Goal: Complete application form

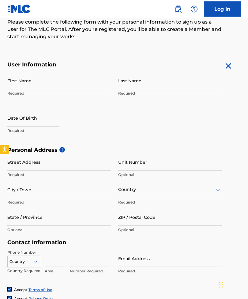
scroll to position [79, 0]
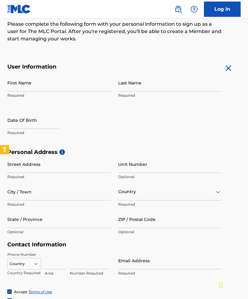
click at [59, 88] on input "First Name" at bounding box center [58, 82] width 103 height 17
type input "Jwaneck"
click at [182, 91] on input "Last Name" at bounding box center [169, 82] width 103 height 17
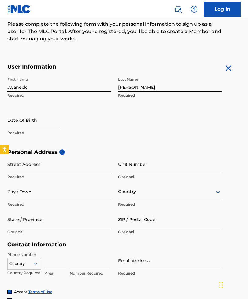
type input "[PERSON_NAME]"
click at [18, 122] on input "text" at bounding box center [33, 119] width 52 height 17
select select "7"
select select "2025"
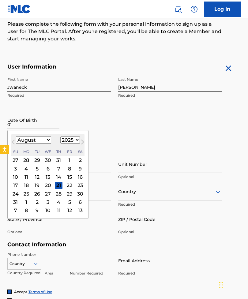
type input "0"
click at [34, 141] on select "January February March April May June July August September October November De…" at bounding box center [33, 139] width 35 height 7
click at [38, 139] on select "January February March April May June July August September October November De…" at bounding box center [33, 139] width 35 height 7
select select "0"
click at [78, 140] on select "1899 1900 1901 1902 1903 1904 1905 1906 1907 1908 1909 1910 1911 1912 1913 1914…" at bounding box center [70, 139] width 20 height 7
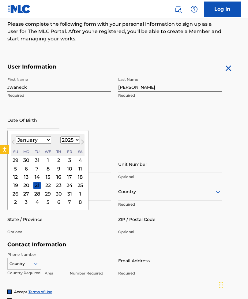
select select "1996"
click at [37, 171] on div "9" at bounding box center [36, 168] width 7 height 7
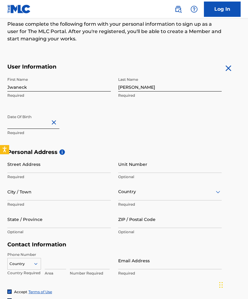
click at [26, 163] on input "Street Address" at bounding box center [58, 163] width 103 height 17
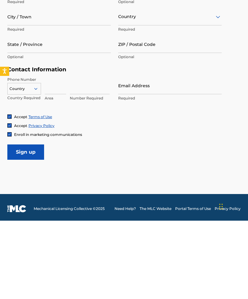
scroll to position [176, 0]
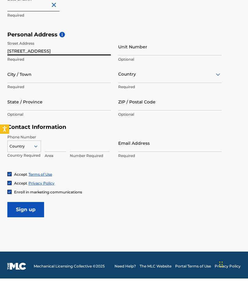
type input "[STREET_ADDRESS]"
click at [197, 58] on input "Unit Number" at bounding box center [169, 66] width 103 height 17
type input "Q"
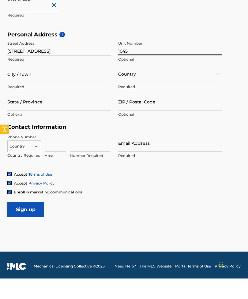
type input "1045"
click at [12, 86] on input "City / Town" at bounding box center [58, 94] width 103 height 17
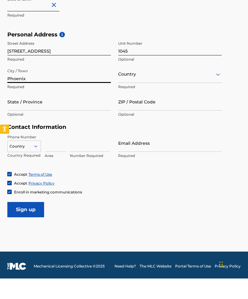
type input "Phoenix"
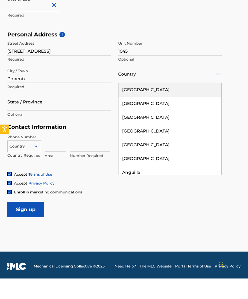
click at [172, 103] on div "[GEOGRAPHIC_DATA]" at bounding box center [169, 110] width 103 height 14
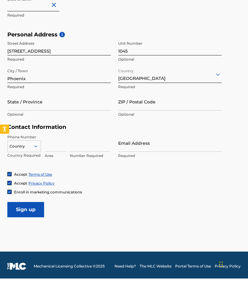
scroll to position [158, 0]
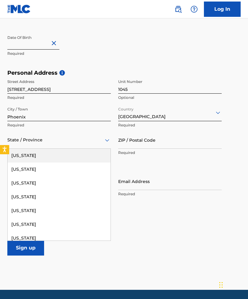
click at [20, 194] on div "[US_STATE]" at bounding box center [59, 197] width 103 height 14
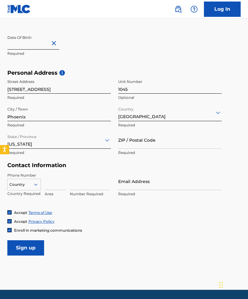
click at [175, 142] on input "ZIP / Postal Code" at bounding box center [169, 139] width 103 height 17
type input "85042"
click at [49, 183] on input at bounding box center [55, 180] width 21 height 17
type input "602"
click at [86, 180] on input at bounding box center [90, 180] width 40 height 17
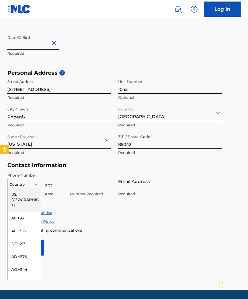
click at [15, 194] on div "US, [GEOGRAPHIC_DATA] +1" at bounding box center [24, 200] width 33 height 24
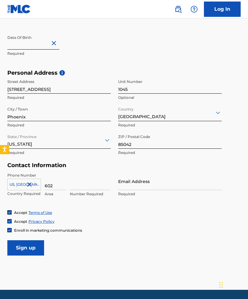
click at [78, 181] on input at bounding box center [90, 180] width 40 height 17
type input "8555910"
click at [172, 180] on input "Email Address" at bounding box center [169, 180] width 103 height 17
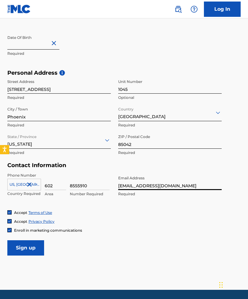
type input "[EMAIL_ADDRESS][DOMAIN_NAME]"
click at [198, 208] on div "Phone Number [GEOGRAPHIC_DATA], [GEOGRAPHIC_DATA] +1 Country Required 602 Area …" at bounding box center [114, 190] width 214 height 37
click at [24, 246] on input "Sign up" at bounding box center [25, 247] width 37 height 15
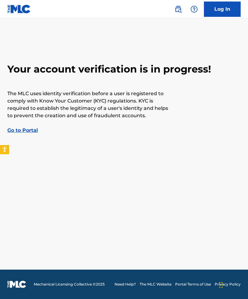
click at [18, 129] on link "Go to Portal" at bounding box center [22, 130] width 31 height 6
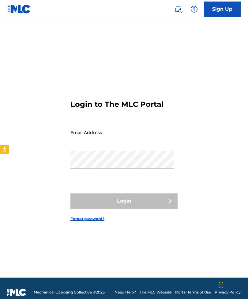
click at [83, 141] on input "Email Address" at bounding box center [121, 132] width 103 height 17
click at [105, 141] on input "Email Address" at bounding box center [121, 132] width 103 height 17
type input "[EMAIL_ADDRESS][DOMAIN_NAME]"
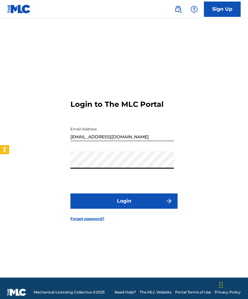
click at [108, 205] on button "Login" at bounding box center [123, 200] width 107 height 15
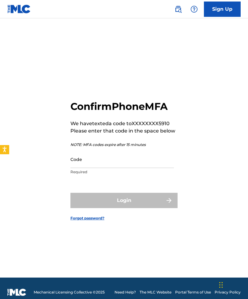
click at [123, 168] on input "Code" at bounding box center [121, 158] width 103 height 17
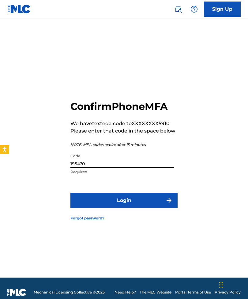
type input "195470"
click at [150, 206] on button "Login" at bounding box center [123, 200] width 107 height 15
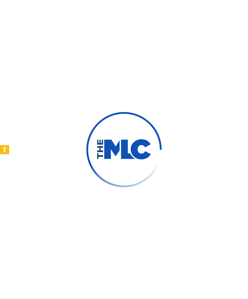
click at [179, 168] on div at bounding box center [124, 149] width 248 height 299
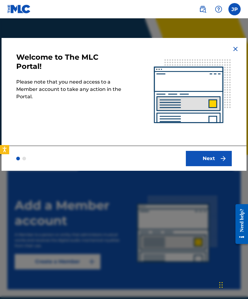
click at [220, 161] on img "submit" at bounding box center [222, 158] width 7 height 7
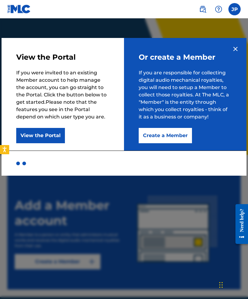
click at [178, 142] on button "Create a Member" at bounding box center [165, 135] width 53 height 15
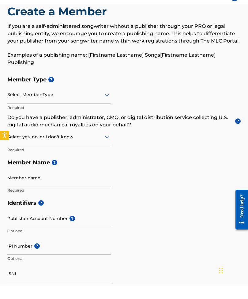
scroll to position [29, 0]
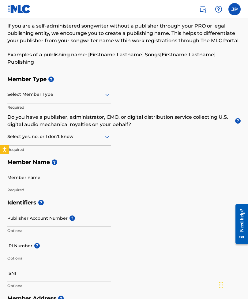
click at [170, 98] on div "Member Type ? Select Member Type Required Do you have a publisher, administrato…" at bounding box center [123, 134] width 233 height 123
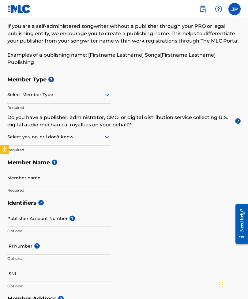
click at [168, 83] on h5 "Member Type ?" at bounding box center [123, 79] width 233 height 13
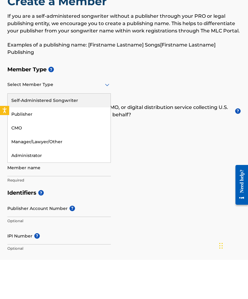
scroll to position [39, 0]
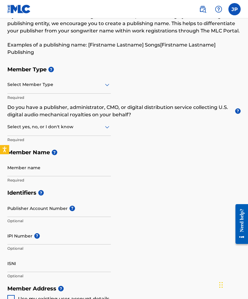
click at [151, 78] on div "Member Type ? Select Member Type Required Do you have a publisher, administrato…" at bounding box center [123, 124] width 233 height 123
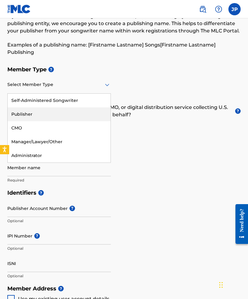
click at [67, 111] on div "Publisher" at bounding box center [59, 114] width 103 height 14
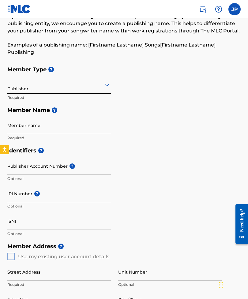
click at [56, 111] on span "?" at bounding box center [55, 110] width 6 height 6
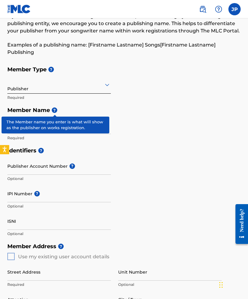
click at [96, 101] on div "Publisher Required" at bounding box center [58, 90] width 103 height 28
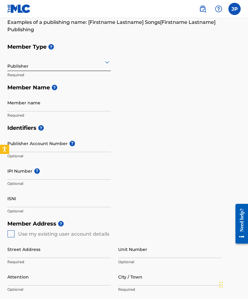
scroll to position [62, 0]
click at [40, 128] on span "?" at bounding box center [41, 128] width 6 height 6
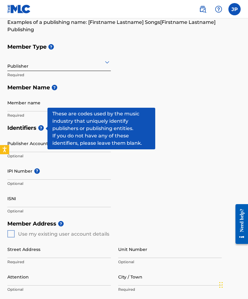
click at [114, 91] on h5 "Member Name ?" at bounding box center [123, 87] width 233 height 13
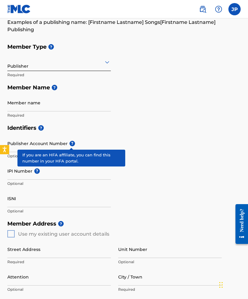
click at [70, 142] on span "?" at bounding box center [72, 144] width 6 height 6
click at [70, 142] on input "Publisher Account Number ?" at bounding box center [58, 143] width 103 height 17
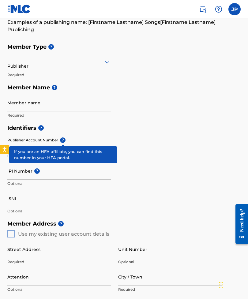
scroll to position [61, 0]
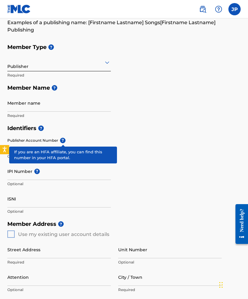
click at [91, 120] on div "Member name Required" at bounding box center [58, 108] width 103 height 28
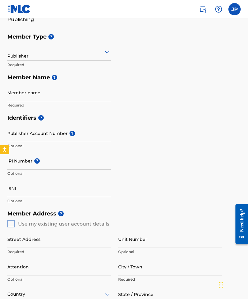
scroll to position [79, 0]
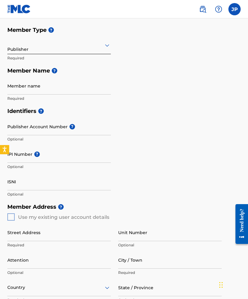
click at [37, 155] on span "?" at bounding box center [37, 154] width 6 height 6
click at [37, 155] on input "IPI Number ?" at bounding box center [58, 153] width 103 height 17
click at [187, 108] on h5 "Identifiers ?" at bounding box center [123, 111] width 233 height 13
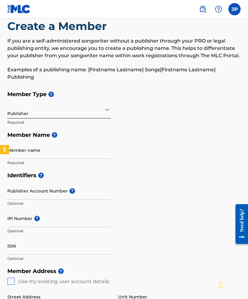
scroll to position [0, 0]
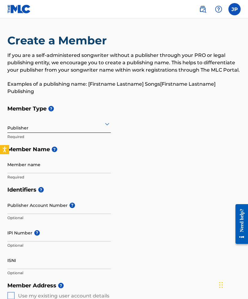
click at [7, 9] on img at bounding box center [19, 9] width 24 height 9
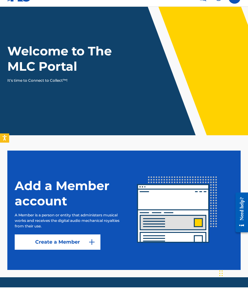
scroll to position [8, 0]
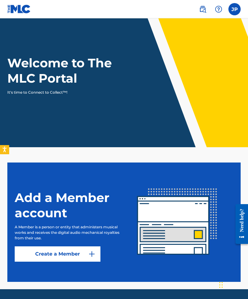
click at [85, 255] on link "Create a Member" at bounding box center [58, 253] width 86 height 15
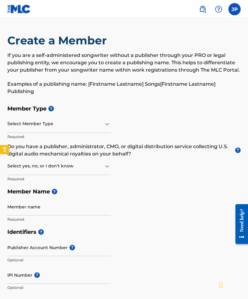
click at [235, 15] on label at bounding box center [234, 9] width 12 height 12
click at [234, 9] on input "JP Jwaneck [PERSON_NAME] [EMAIL_ADDRESS][DOMAIN_NAME] Notification Preferences …" at bounding box center [234, 9] width 0 height 0
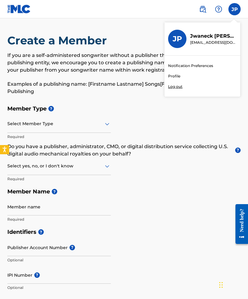
scroll to position [8, 0]
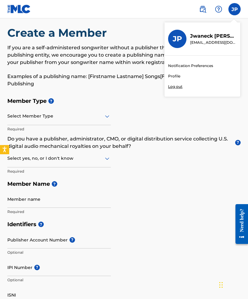
click at [140, 179] on h5 "Member Name ?" at bounding box center [123, 183] width 233 height 13
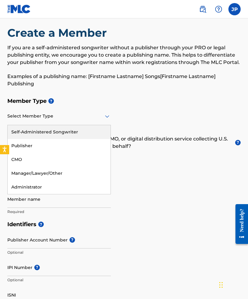
click at [98, 132] on div "Self-Administered Songwriter" at bounding box center [59, 132] width 103 height 14
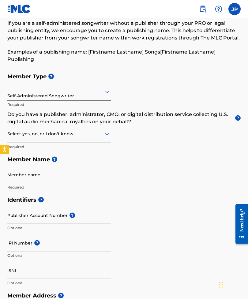
scroll to position [33, 0]
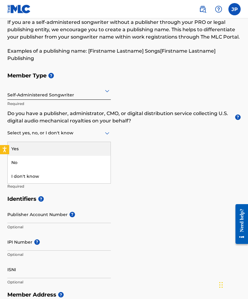
click at [235, 116] on span "?" at bounding box center [238, 117] width 6 height 6
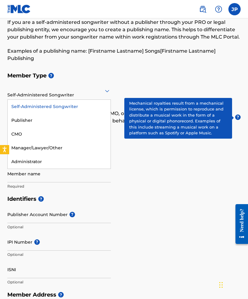
click at [43, 120] on div "Publisher" at bounding box center [59, 120] width 103 height 14
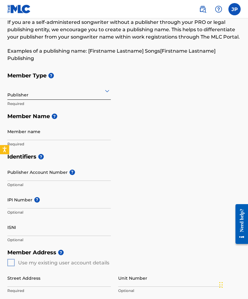
click at [72, 130] on input "Member name" at bounding box center [58, 131] width 103 height 17
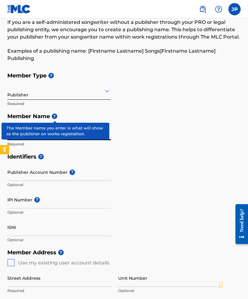
click at [54, 114] on span "?" at bounding box center [55, 116] width 6 height 6
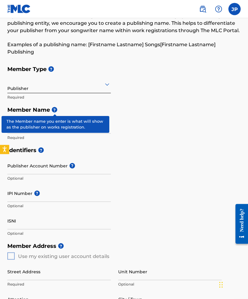
scroll to position [40, 0]
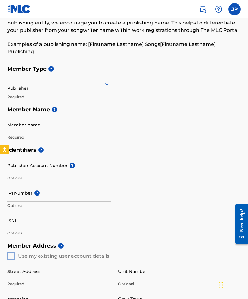
click at [96, 107] on h5 "Member Name ?" at bounding box center [123, 109] width 233 height 13
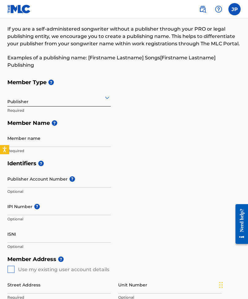
scroll to position [0, 0]
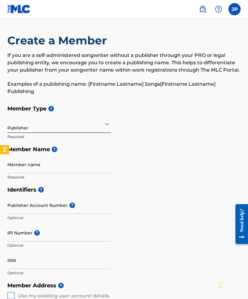
click at [40, 233] on input "IPI Number ?" at bounding box center [58, 232] width 103 height 17
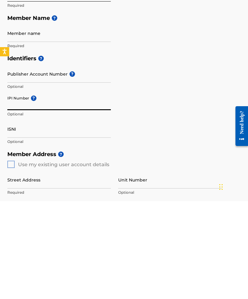
click at [75, 163] on input "Publisher Account Number ?" at bounding box center [58, 171] width 103 height 17
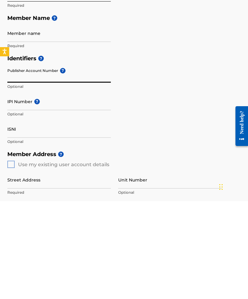
click at [65, 150] on h5 "Identifiers ?" at bounding box center [123, 156] width 233 height 13
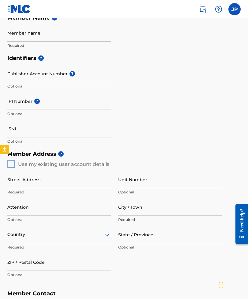
click at [61, 68] on input "Publisher Account Number ?" at bounding box center [58, 73] width 103 height 17
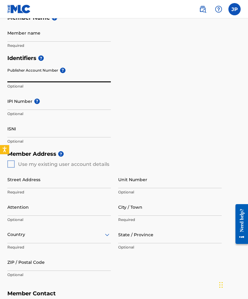
scroll to position [131, 0]
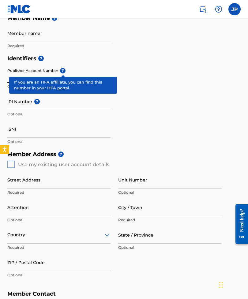
click at [62, 69] on span "?" at bounding box center [63, 71] width 6 height 6
click at [62, 69] on input "Publisher Account Number ?" at bounding box center [58, 73] width 103 height 17
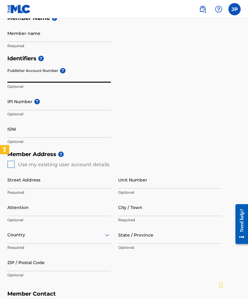
click at [215, 145] on div "Identifiers ? Publisher Account Number ? Optional IPI Number ? Optional ISNI Op…" at bounding box center [123, 100] width 233 height 96
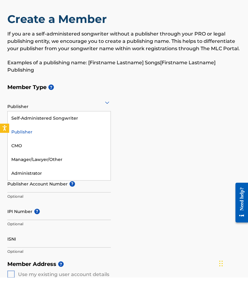
scroll to position [21, 0]
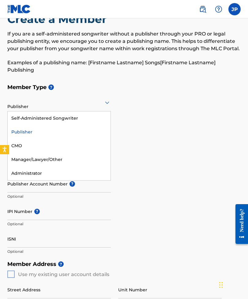
click at [179, 128] on h5 "Member Name ?" at bounding box center [123, 127] width 233 height 13
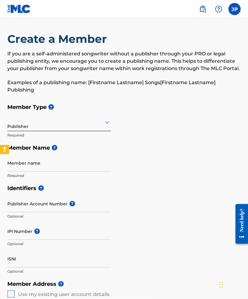
scroll to position [0, 0]
